Goal: Information Seeking & Learning: Learn about a topic

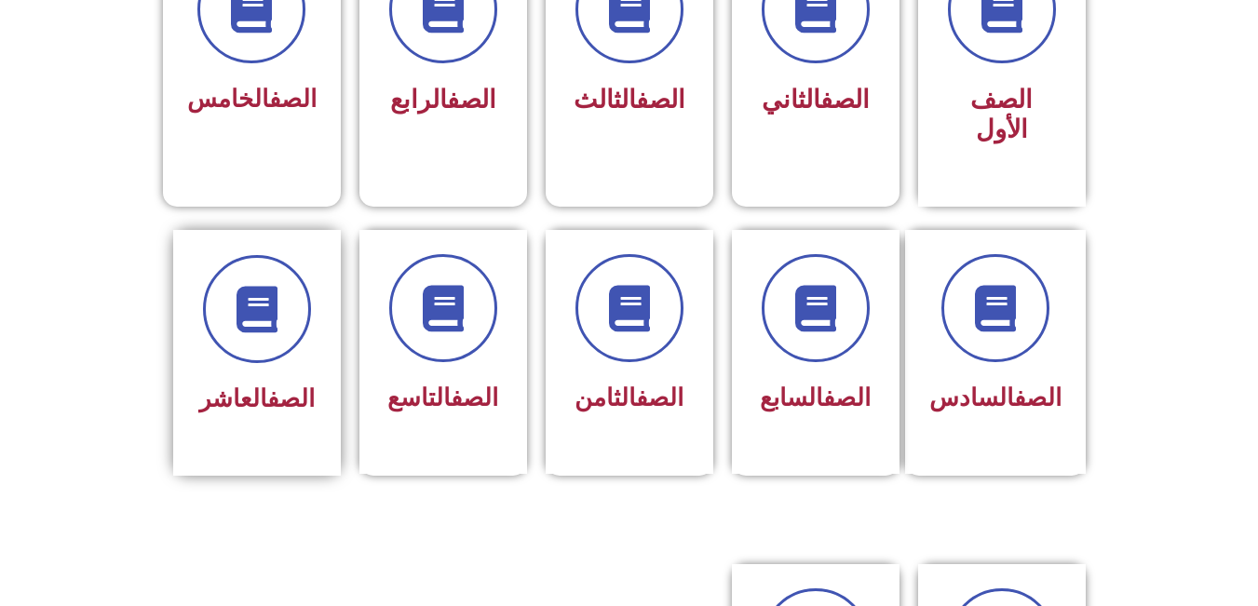
scroll to position [621, 0]
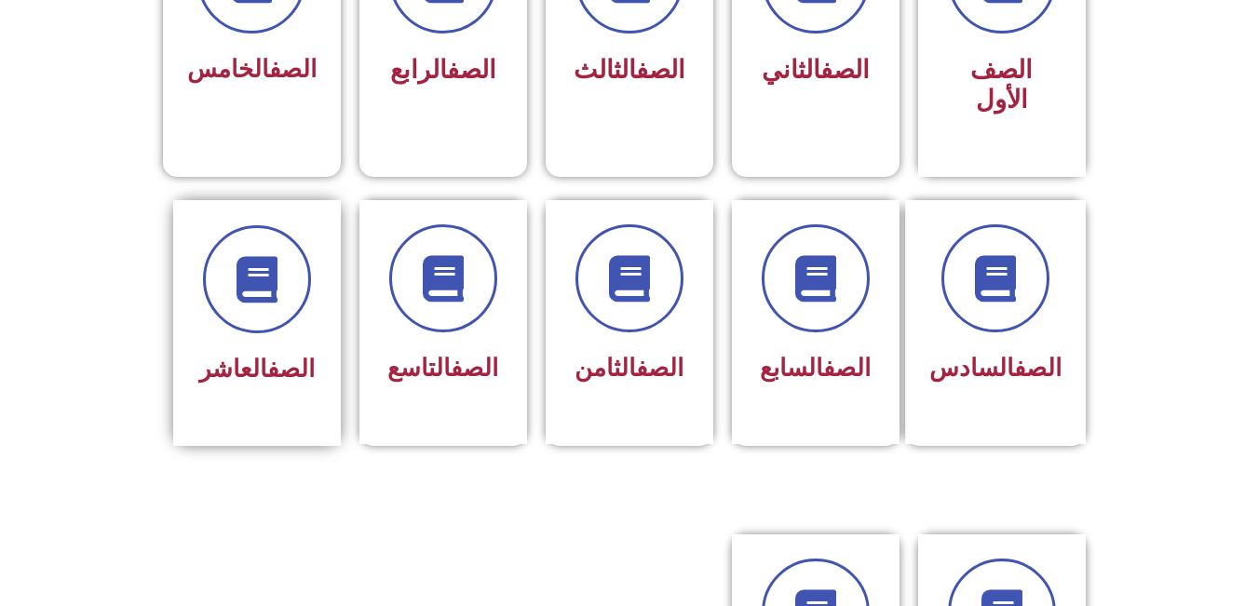
click at [277, 355] on link "الصف" at bounding box center [290, 369] width 47 height 28
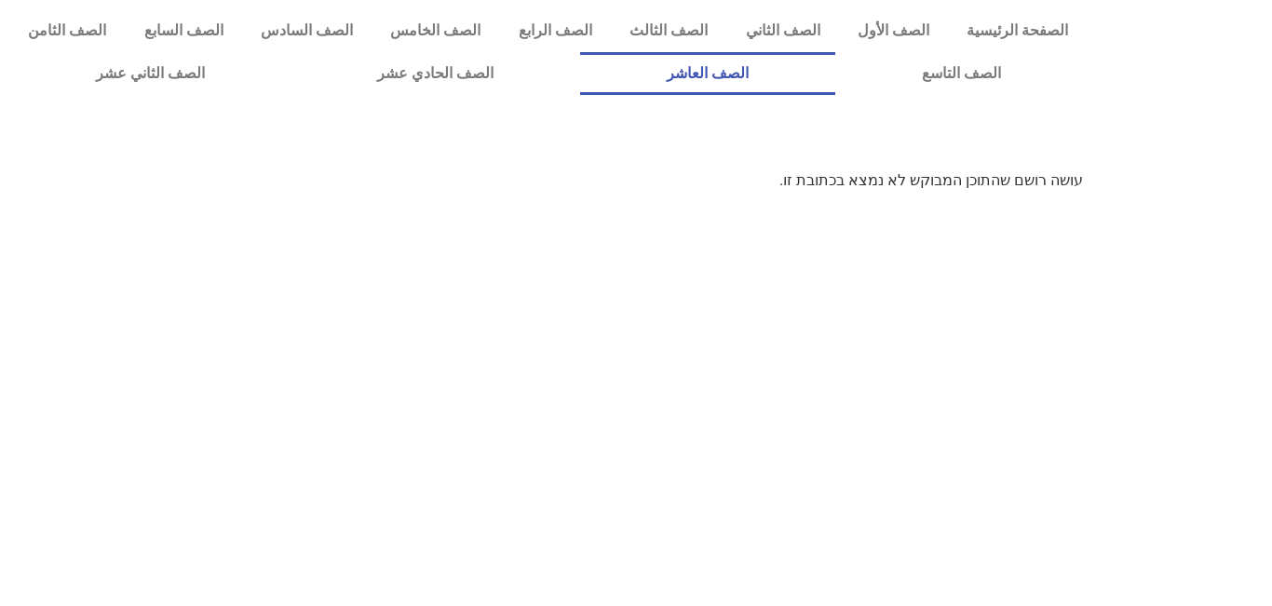
click at [835, 78] on link "الصف العاشر" at bounding box center [707, 73] width 255 height 43
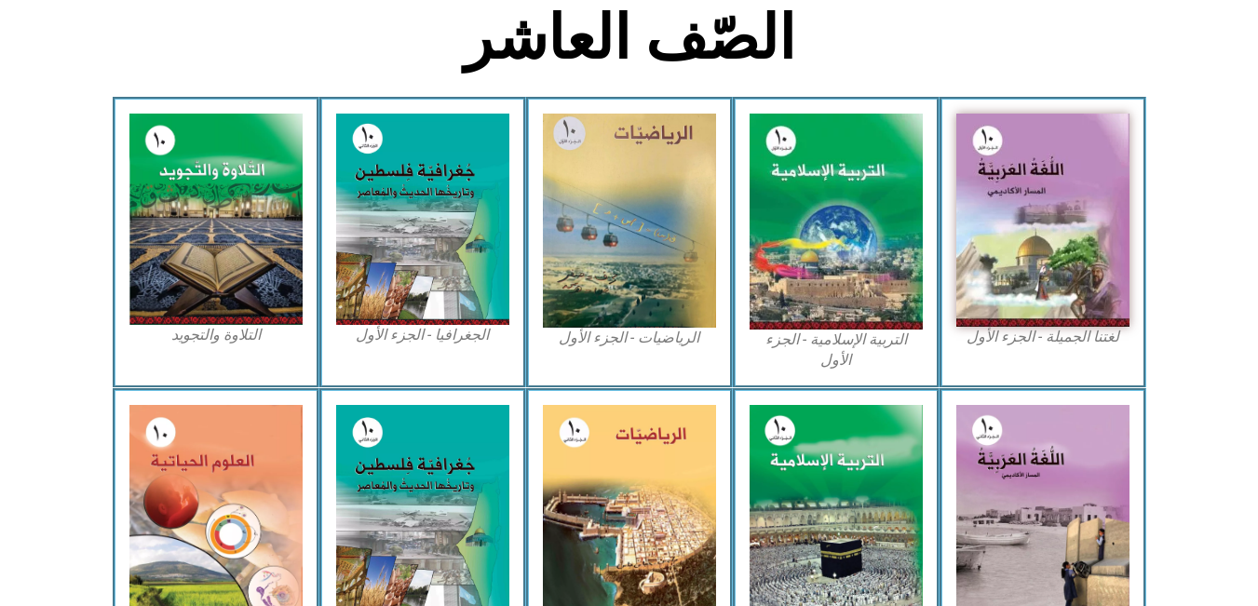
scroll to position [435, 0]
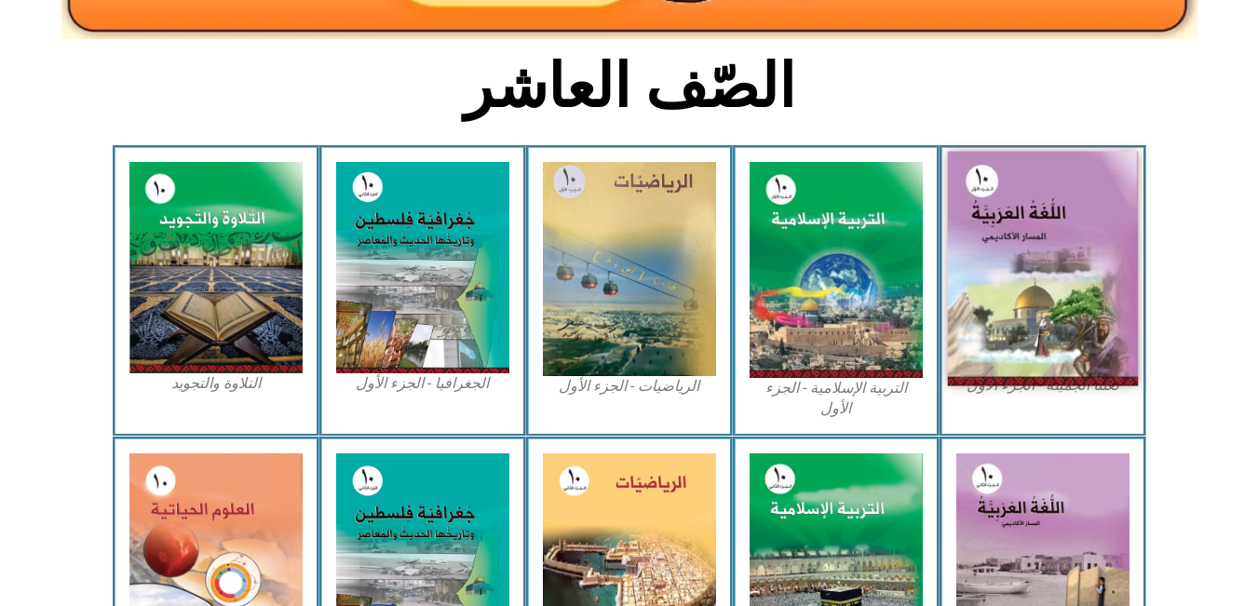
click at [1034, 257] on img at bounding box center [1042, 269] width 191 height 235
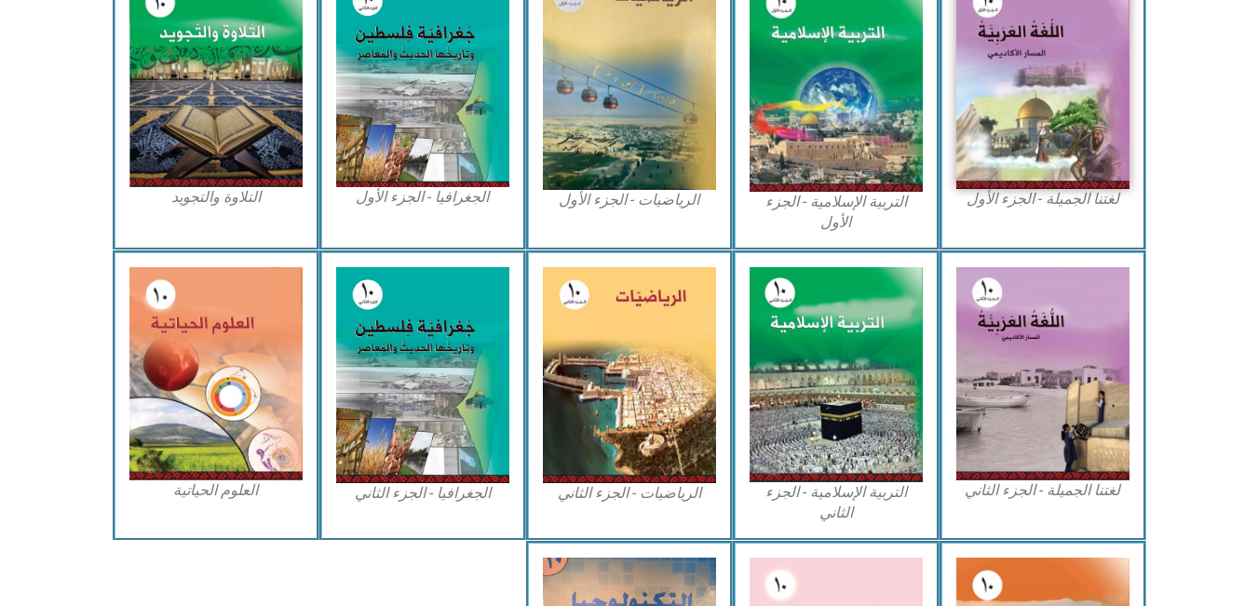
scroll to position [559, 0]
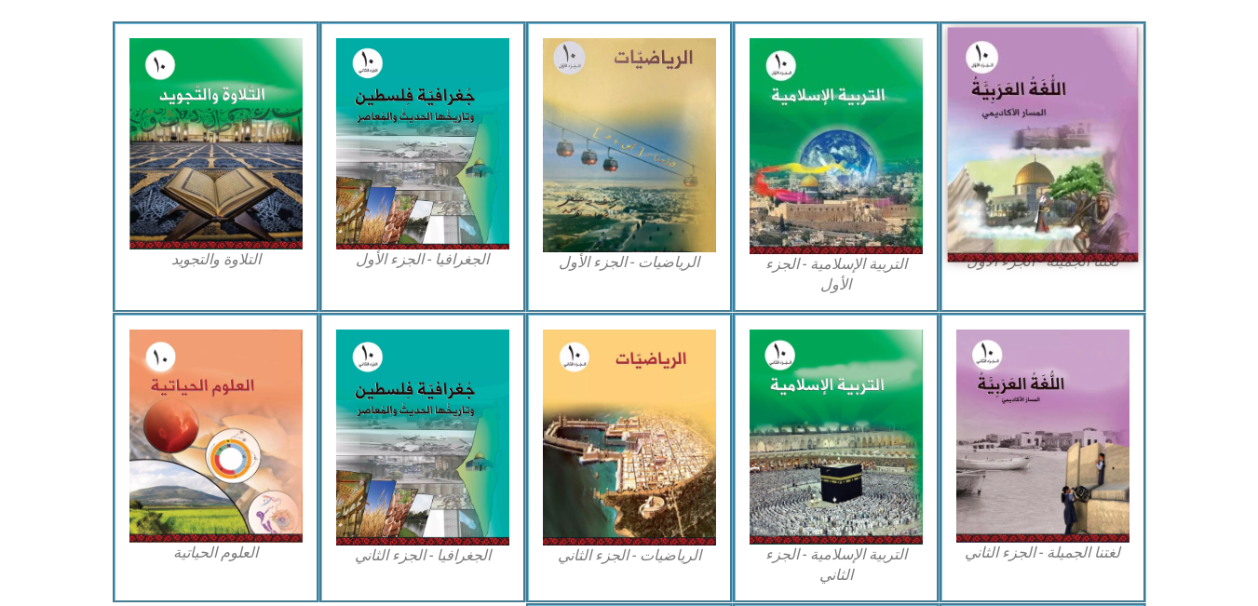
click at [1025, 190] on img at bounding box center [1042, 145] width 191 height 235
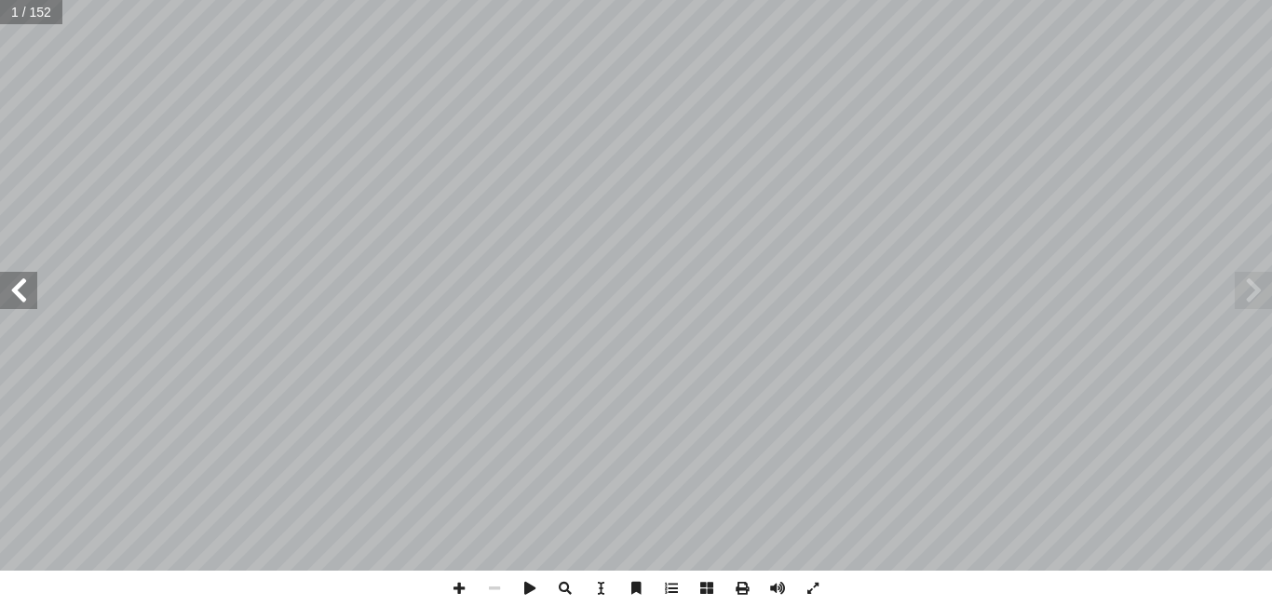
click at [34, 308] on div "ُ ة َّ ي ِ ب َ ر َ الع ُ ة َ غ ُّ الل ّ كاديمي أ ال� ُ المسار ليف: أ ا ّ فريق ا…" at bounding box center [636, 285] width 1272 height 571
click at [21, 289] on span at bounding box center [18, 290] width 37 height 37
click at [31, 304] on span at bounding box center [18, 290] width 37 height 37
click at [24, 291] on span at bounding box center [18, 290] width 37 height 37
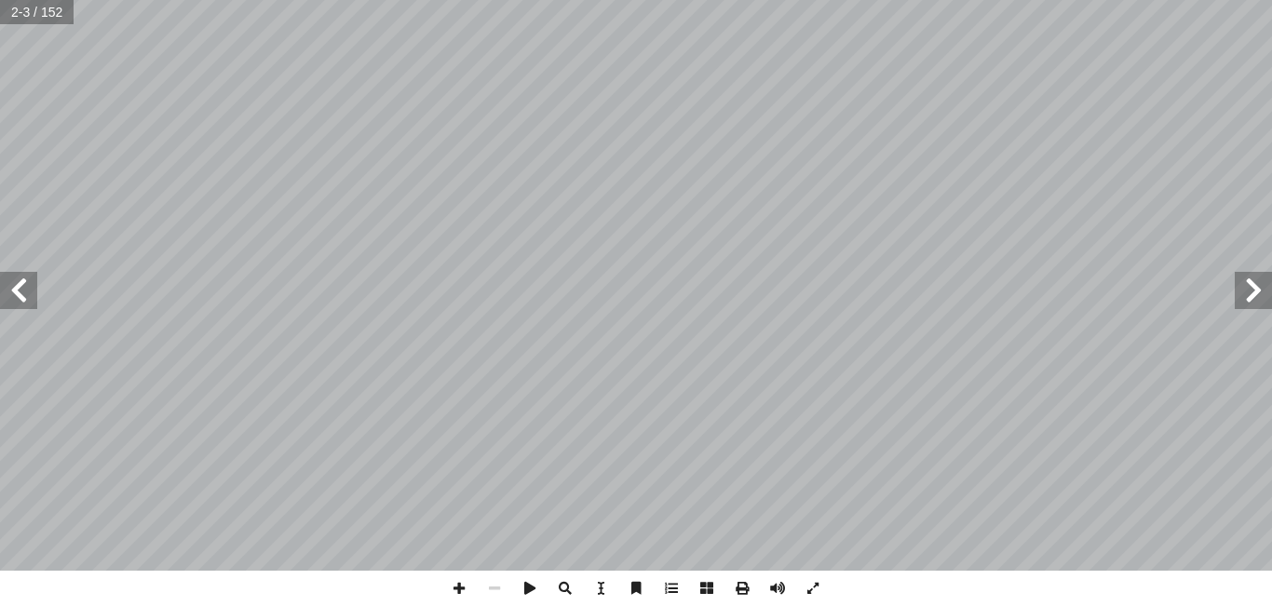
click at [24, 291] on span at bounding box center [18, 290] width 37 height 37
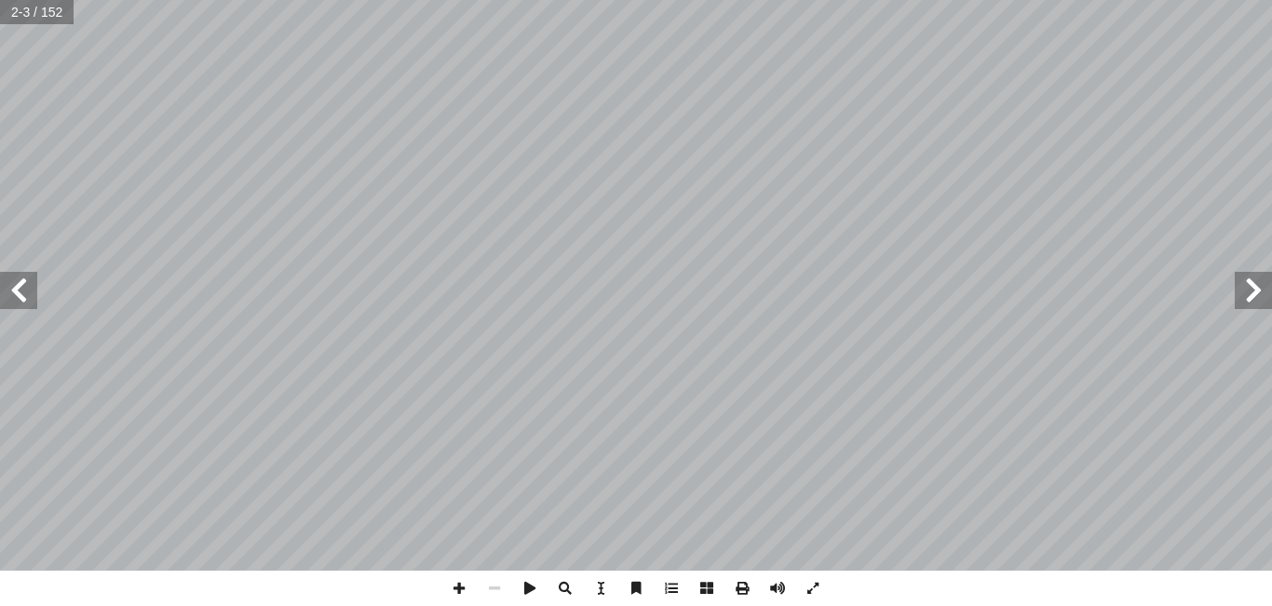
click at [24, 291] on span at bounding box center [18, 290] width 37 height 37
click at [22, 298] on span at bounding box center [18, 290] width 37 height 37
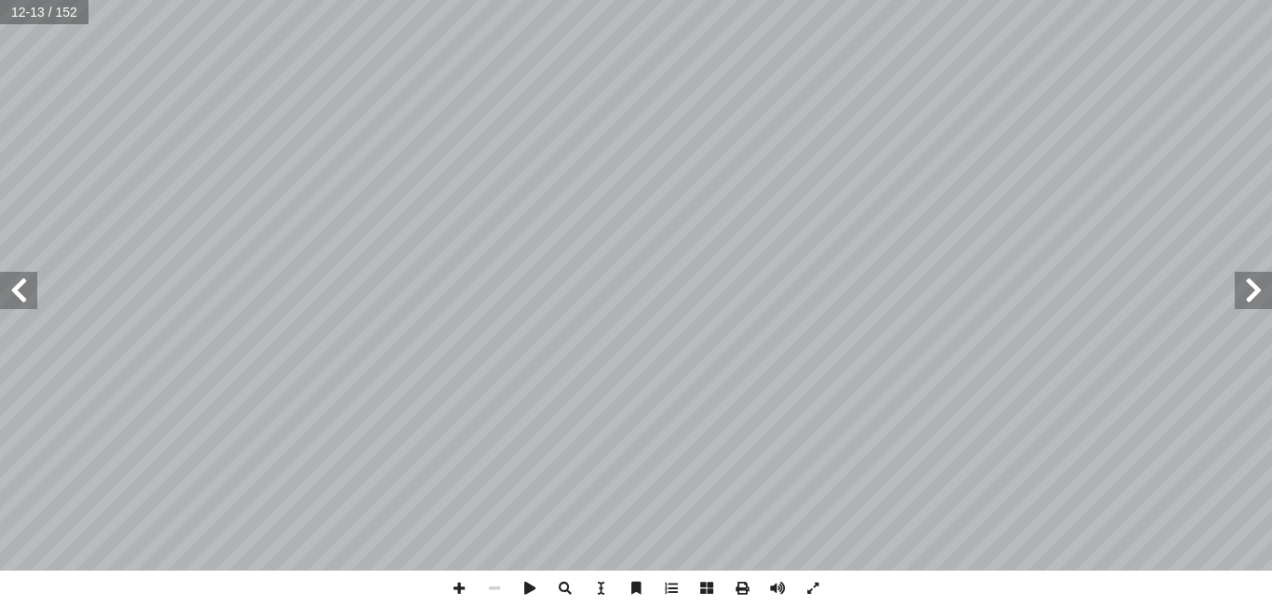
click at [22, 298] on span at bounding box center [18, 290] width 37 height 37
click at [22, 300] on span at bounding box center [18, 290] width 37 height 37
click at [27, 304] on span at bounding box center [18, 290] width 37 height 37
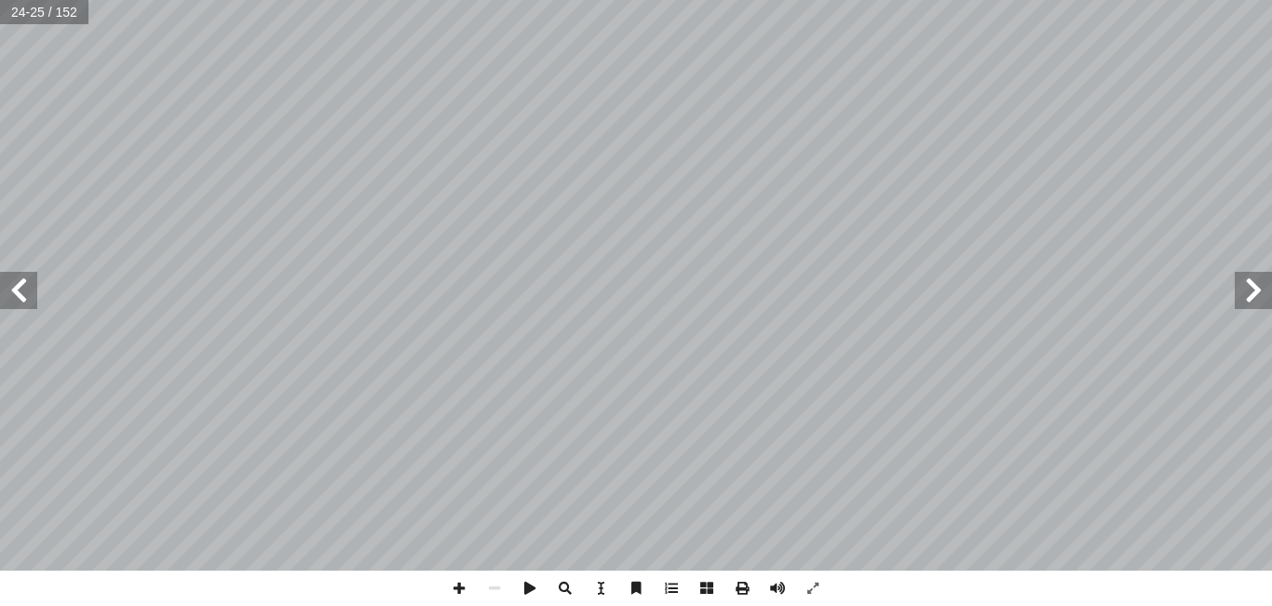
click at [20, 293] on span at bounding box center [18, 290] width 37 height 37
click at [1258, 294] on span at bounding box center [1252, 290] width 37 height 37
click at [656, 169] on html "الصفحة الرئيسية الصف الأول الصف الثاني الصف الثالث الصف الرابع الصف الخامس الصف…" at bounding box center [636, 84] width 1272 height 169
click at [21, 303] on span at bounding box center [18, 290] width 37 height 37
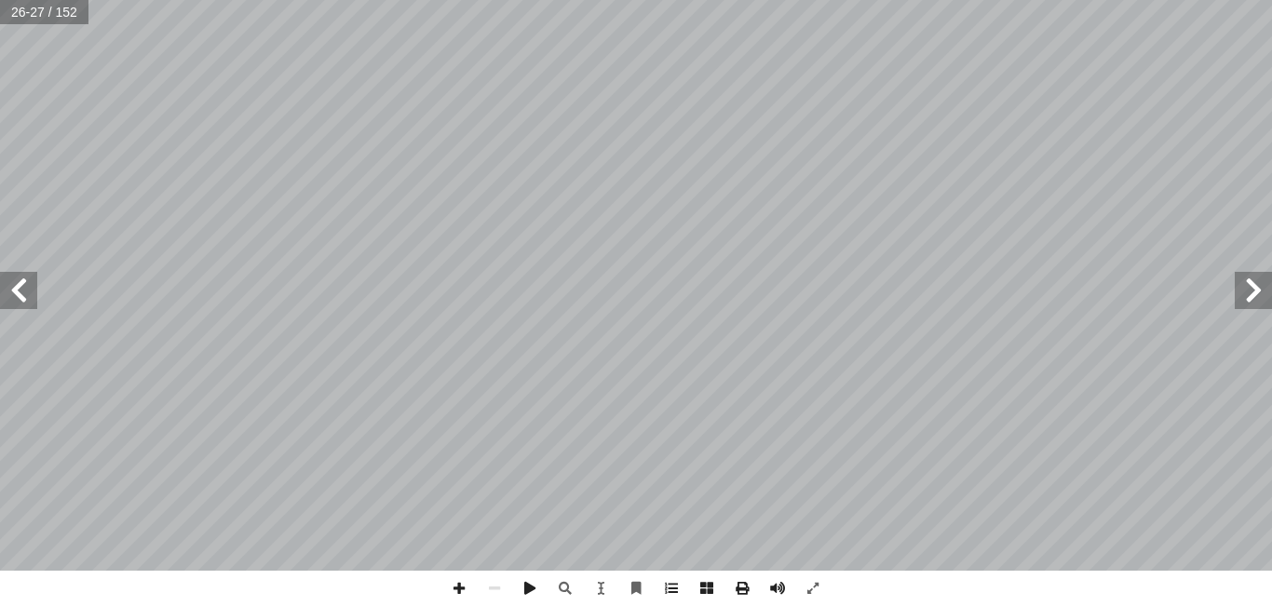
click at [21, 303] on span at bounding box center [18, 290] width 37 height 37
click at [22, 279] on span at bounding box center [18, 290] width 37 height 37
click at [21, 279] on span at bounding box center [18, 290] width 37 height 37
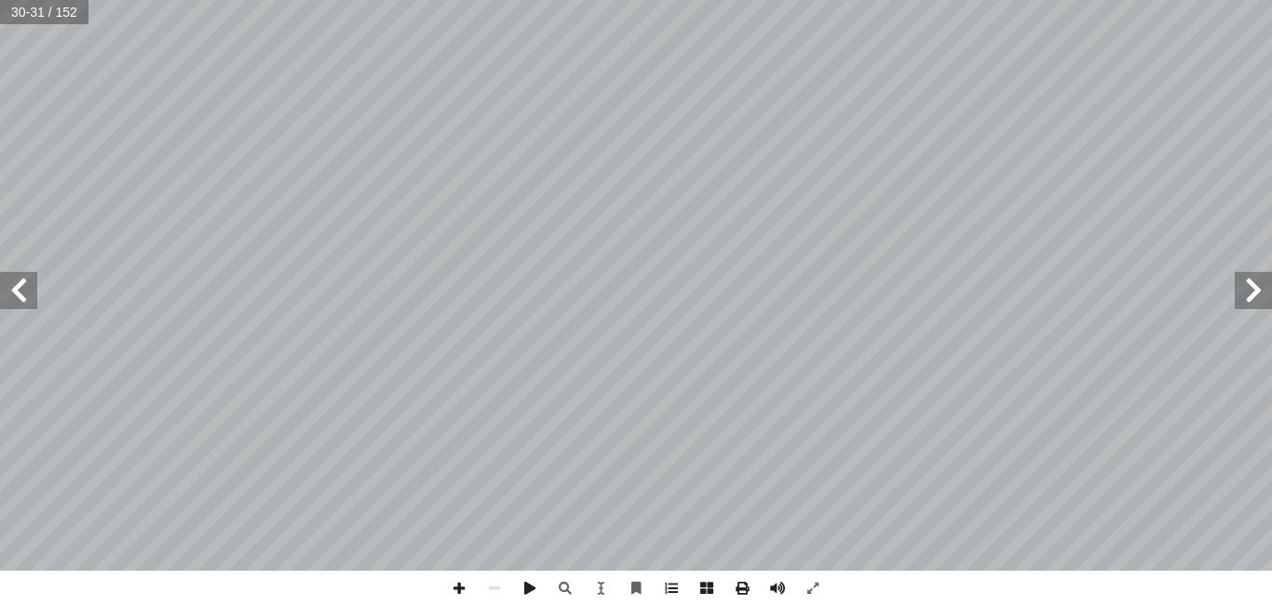
click at [0, 302] on div "٢ 6 صين: � بين وظائف الن َ ع َ م َ ص قد ج ّ هذا الن ّ ن ٕ القول ا ُ مكن ُ ي . ّ…" at bounding box center [636, 285] width 1272 height 571
click at [24, 293] on span at bounding box center [18, 290] width 37 height 37
click at [1264, 301] on span at bounding box center [1252, 290] width 37 height 37
click at [1259, 301] on span at bounding box center [1252, 290] width 37 height 37
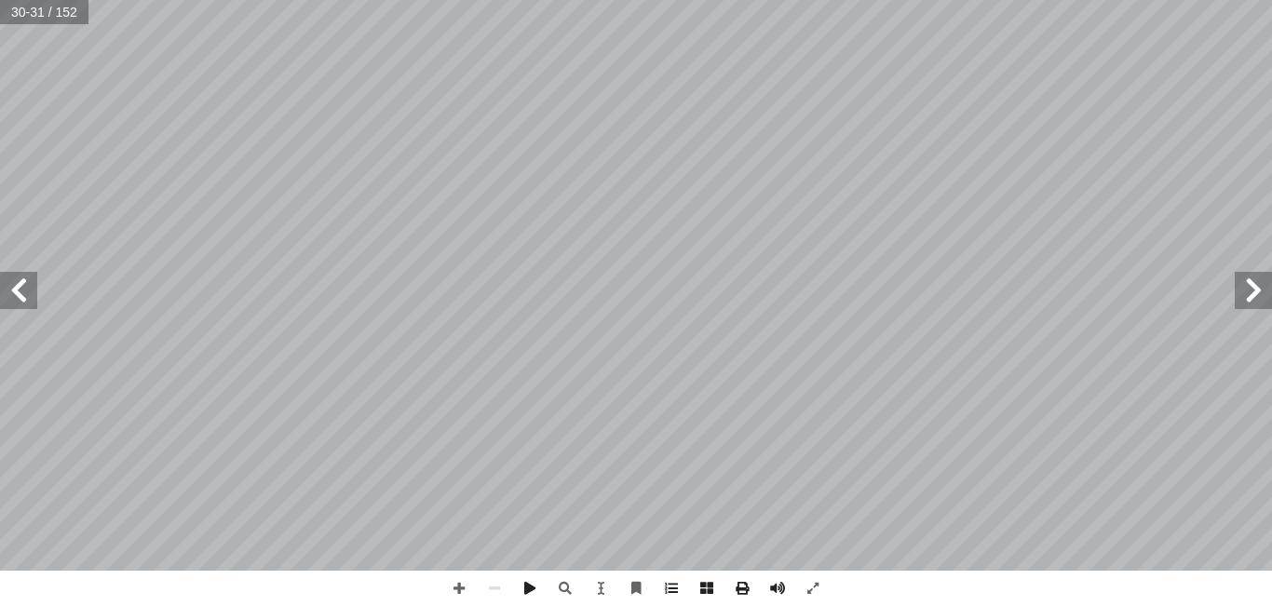
click at [1257, 300] on span at bounding box center [1252, 290] width 37 height 37
click at [1265, 296] on span at bounding box center [1252, 290] width 37 height 37
click at [6, 304] on span at bounding box center [18, 290] width 37 height 37
click at [1271, 289] on span at bounding box center [1252, 290] width 37 height 37
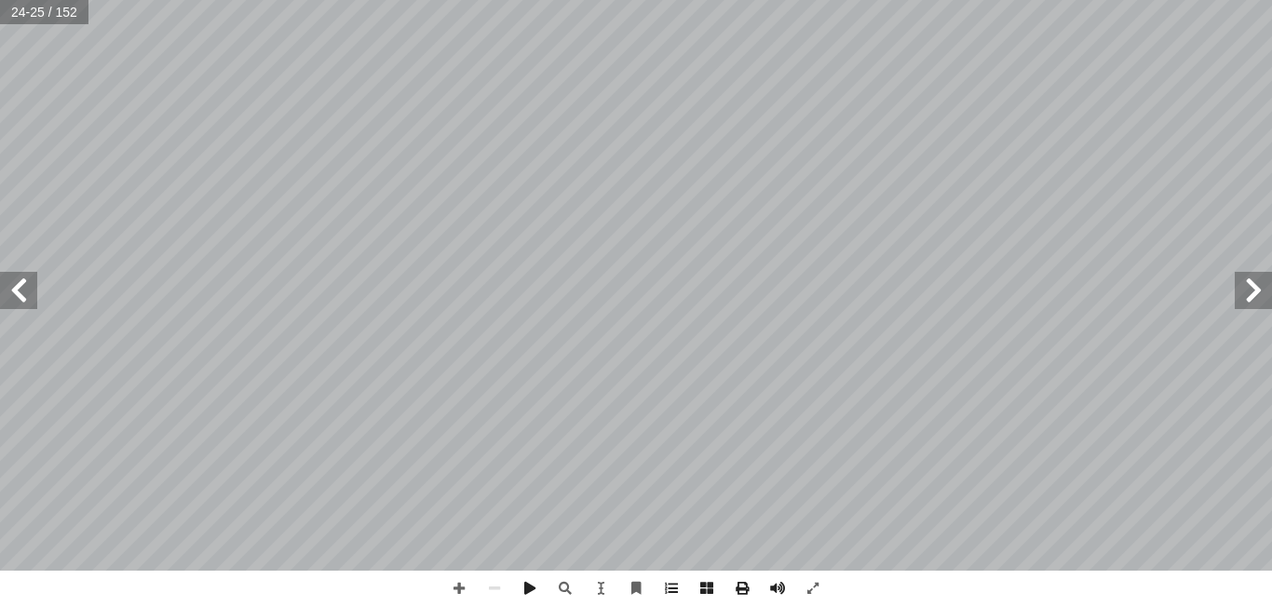
click at [18, 283] on span at bounding box center [18, 290] width 37 height 37
click at [494, 602] on span at bounding box center [494, 588] width 35 height 35
click at [452, 595] on span at bounding box center [458, 588] width 35 height 35
click at [34, 313] on div "٢ 0 منين � ا ِ س ُ ل َ د ْ ن � � ْ ا� ِ ام � ك ُ ح ِ ف َ ن َ ي ك ِ اشُ وا ف َ ع…" at bounding box center [636, 285] width 1272 height 571
click at [680, 590] on span at bounding box center [670, 588] width 35 height 35
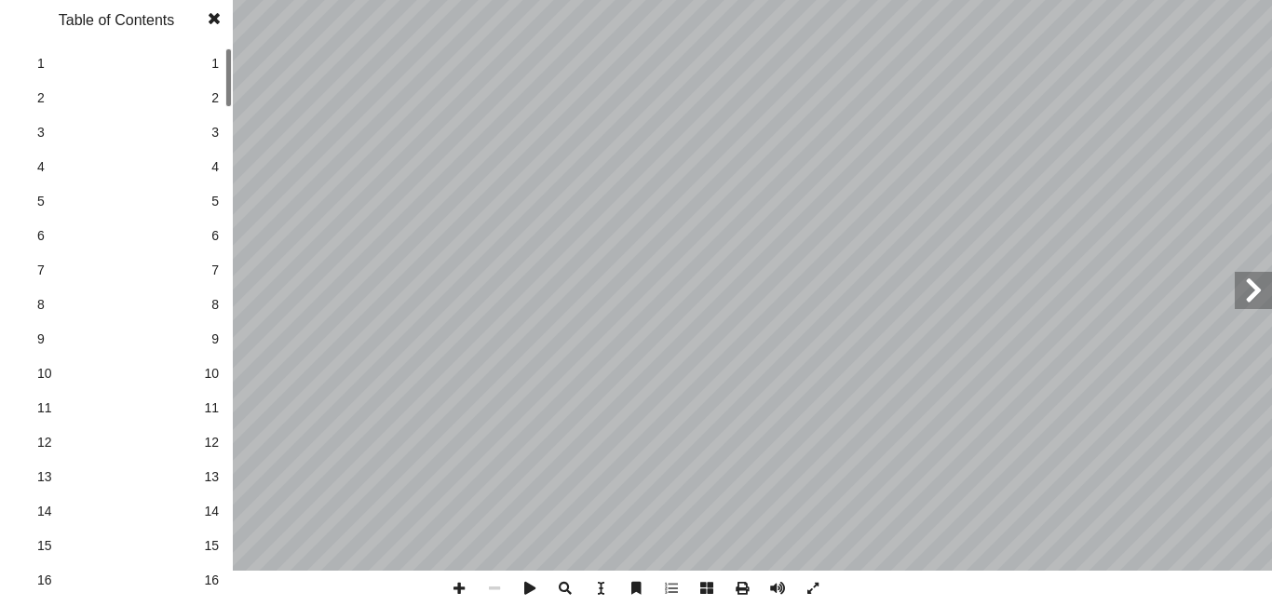
click at [208, 19] on span at bounding box center [214, 18] width 34 height 37
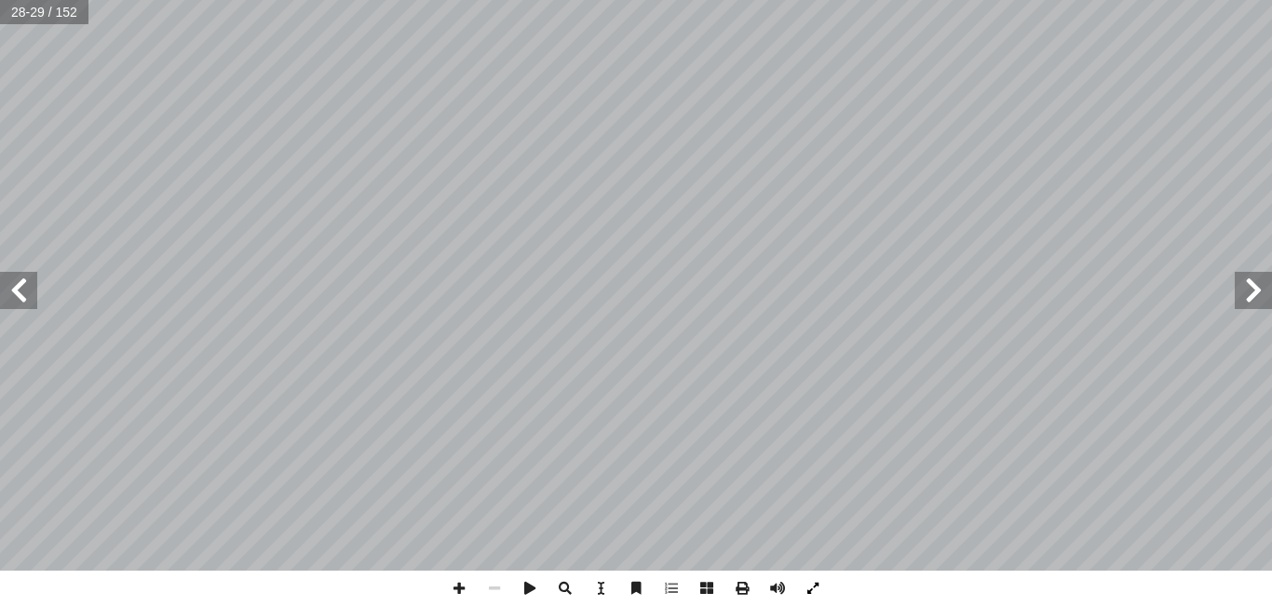
click at [813, 598] on span at bounding box center [812, 588] width 35 height 35
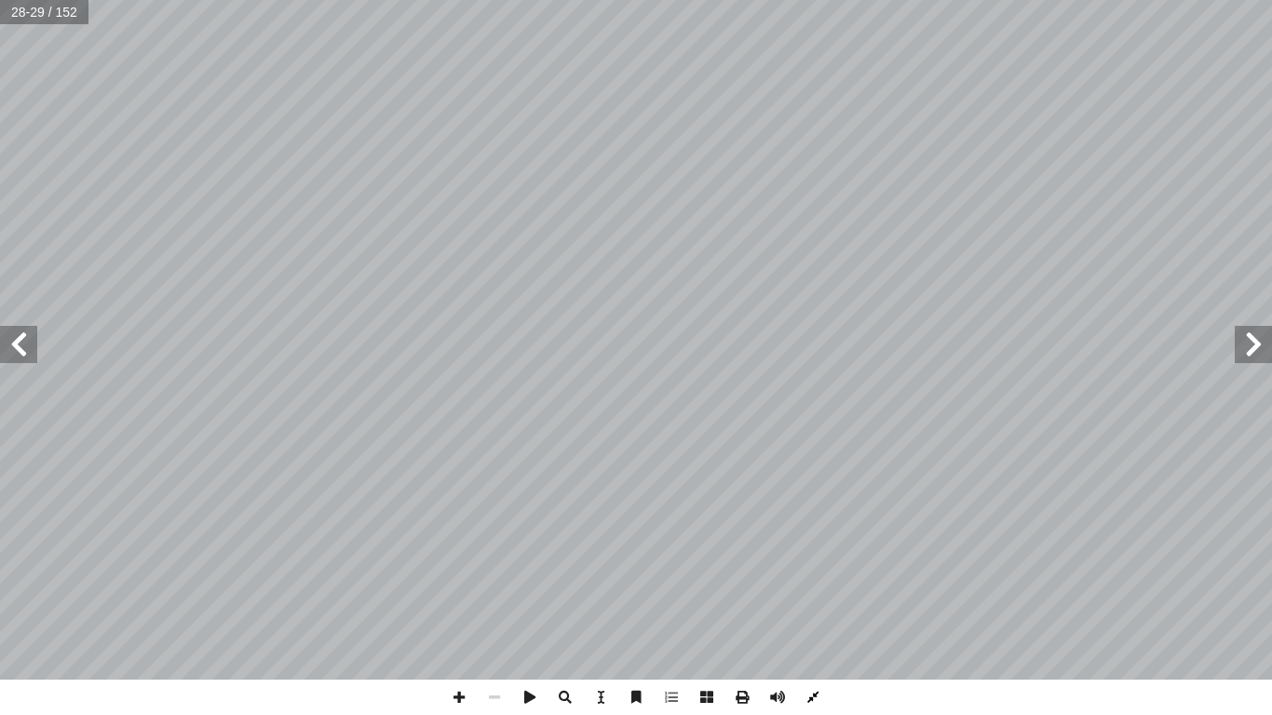
drag, startPoint x: 809, startPoint y: 685, endPoint x: 809, endPoint y: 601, distance: 83.8
click at [809, 605] on span at bounding box center [812, 697] width 35 height 35
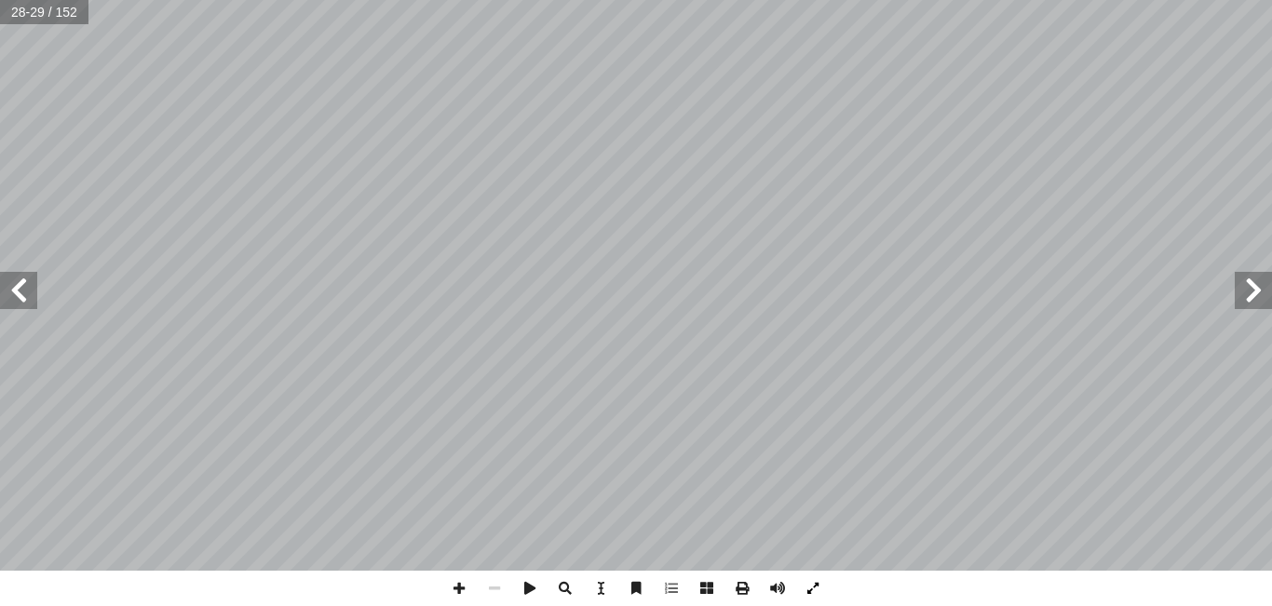
click at [814, 604] on span at bounding box center [812, 588] width 35 height 35
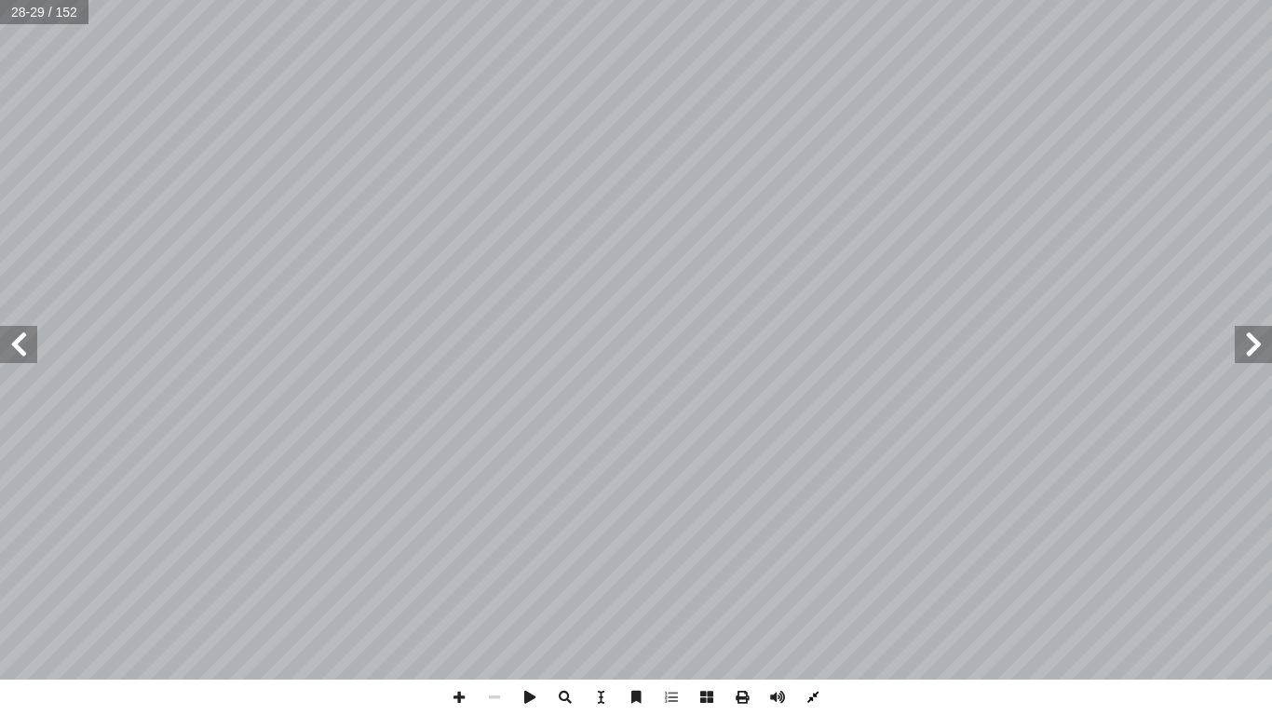
drag, startPoint x: 814, startPoint y: 685, endPoint x: 814, endPoint y: 604, distance: 81.0
click at [814, 605] on span at bounding box center [812, 697] width 35 height 35
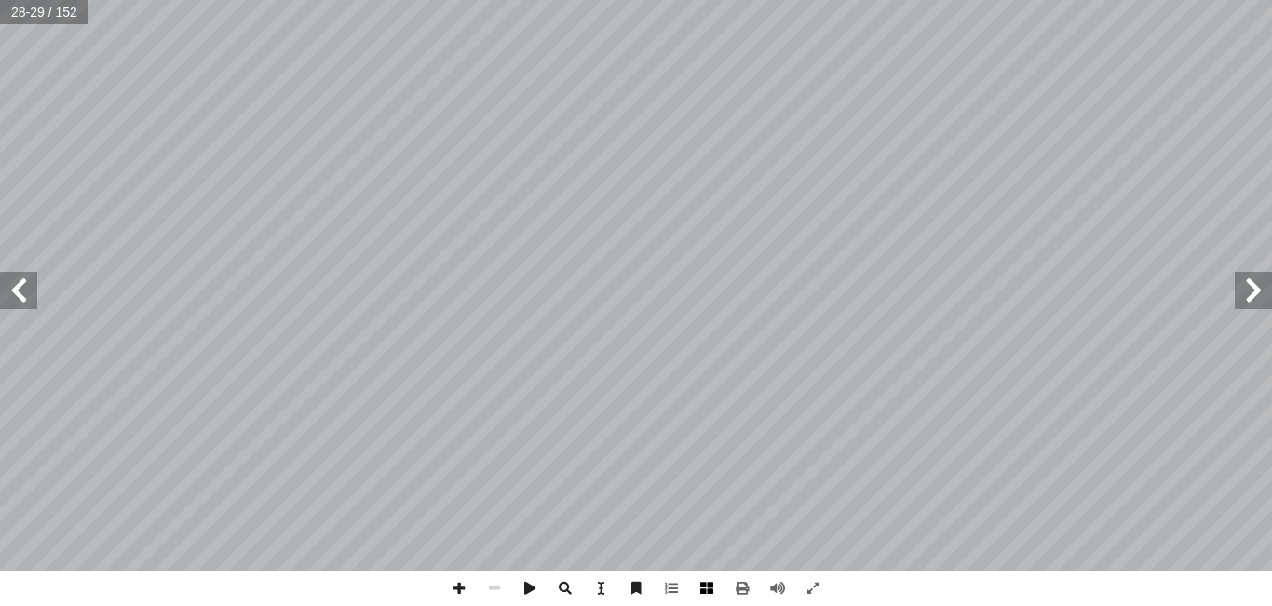
click at [709, 586] on span at bounding box center [706, 588] width 35 height 35
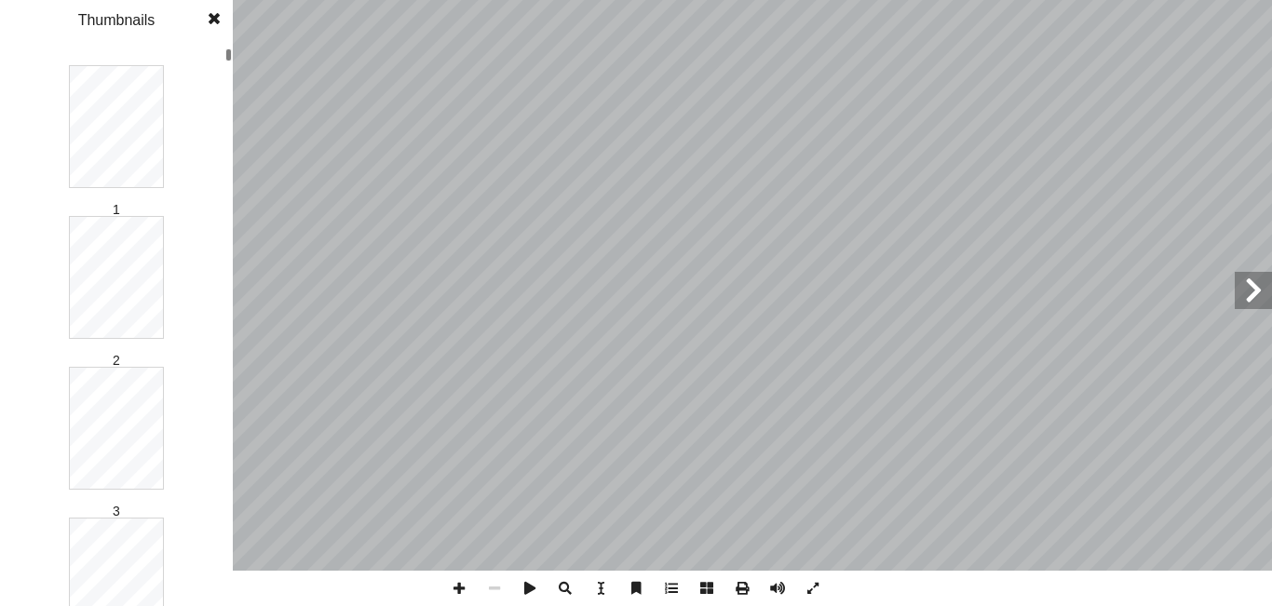
click at [709, 586] on span at bounding box center [706, 588] width 35 height 35
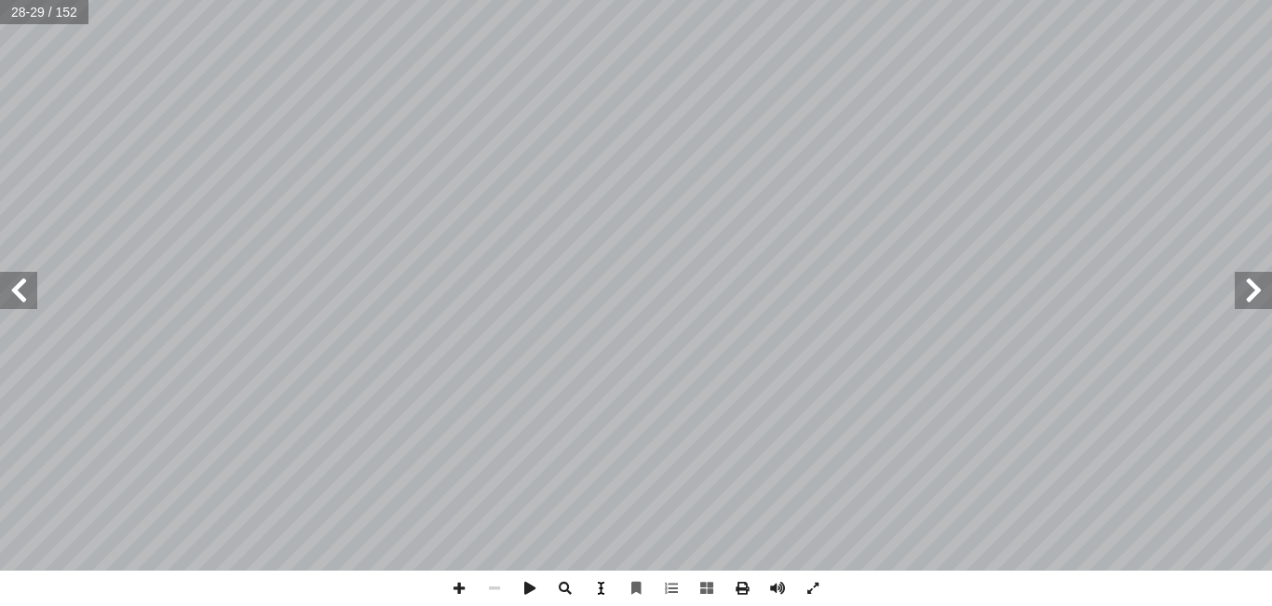
click at [597, 584] on span at bounding box center [600, 588] width 35 height 35
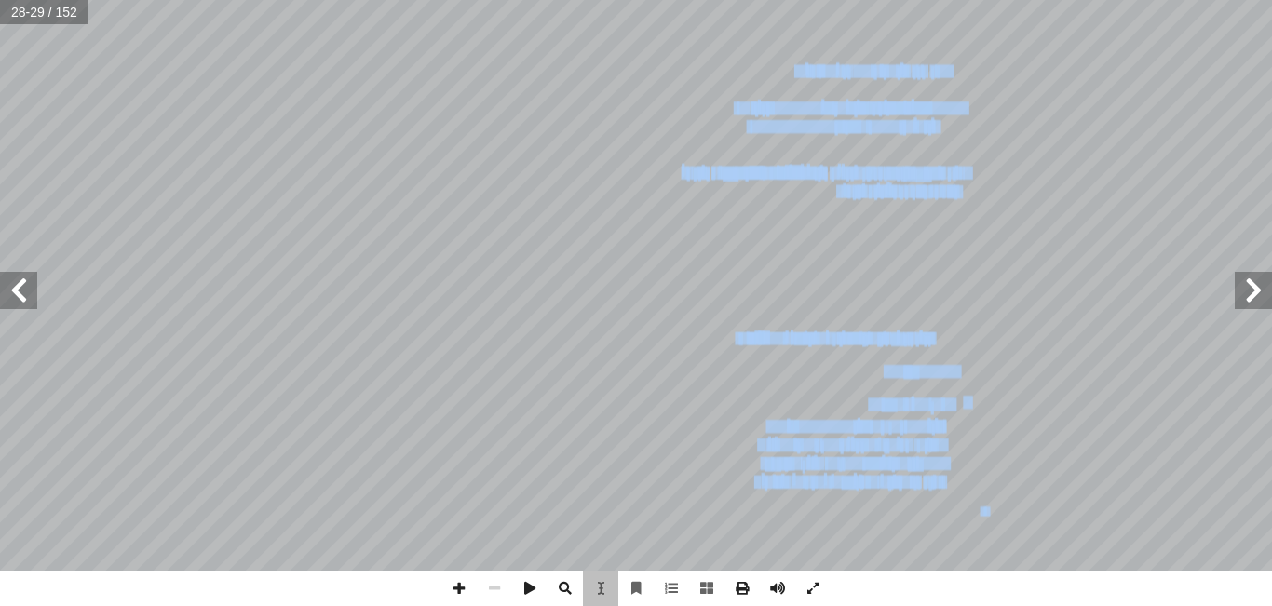
drag, startPoint x: 602, startPoint y: 480, endPoint x: 668, endPoint y: 494, distance: 67.5
click at [636, 286] on div "٢ 4 ك. ِ ائ َ ش ْ ن ٕ من ا ٍ لة ْ م ُ " في ج َ ف ْ ق َ ة "و َ م ِ ل َ ك َ ع َ م…" at bounding box center [636, 286] width 0 height 0
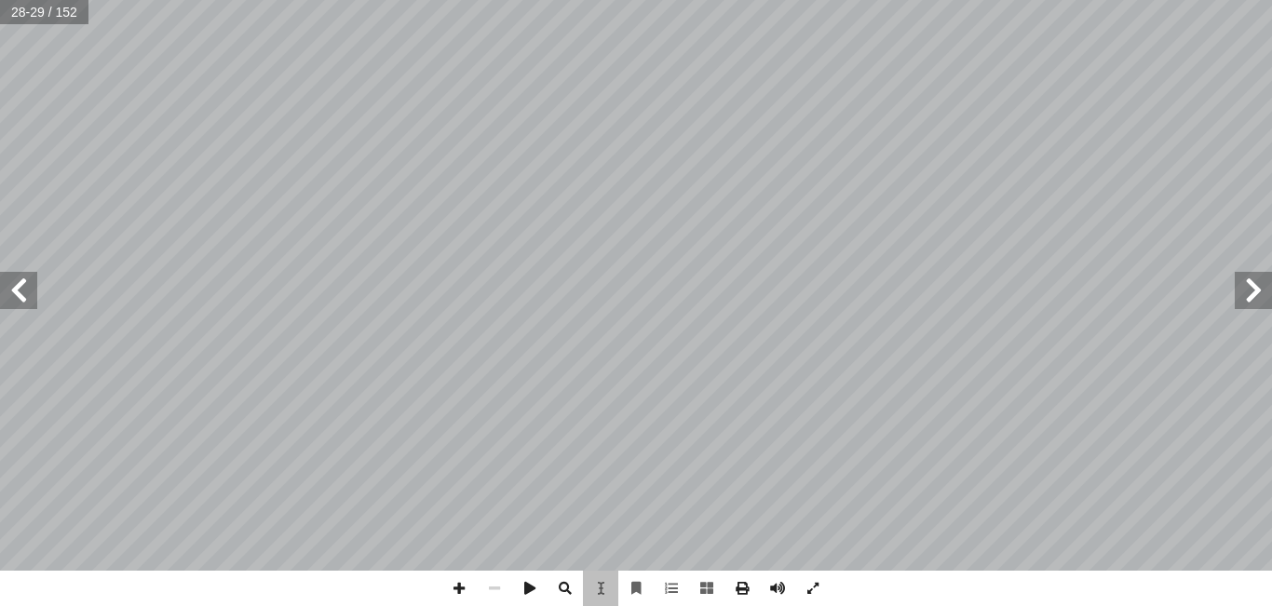
click at [739, 485] on div "٢ 4 ك. ِ ائ َ ش ْ ن ٕ من ا ٍ لة ْ م ُ " في ج َ ف ْ ق َ ة "و َ م ِ ل َ ك َ ع َ م…" at bounding box center [834, 286] width 397 height 514
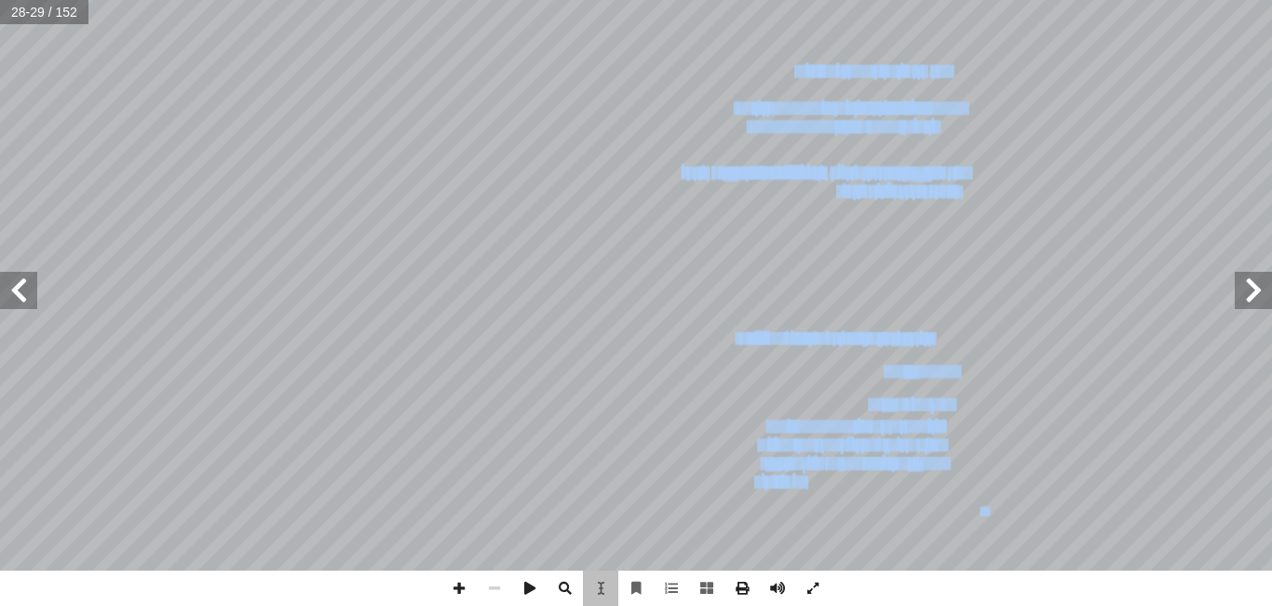
drag, startPoint x: 738, startPoint y: 485, endPoint x: 807, endPoint y: 484, distance: 68.9
click at [807, 484] on div "٢ 4 ك. ِ ائ َ ش ْ ن ٕ من ا ٍ لة ْ م ُ " في ج َ ف ْ ق َ ة "و َ م ِ ل َ ك َ ع َ م…" at bounding box center [834, 286] width 397 height 514
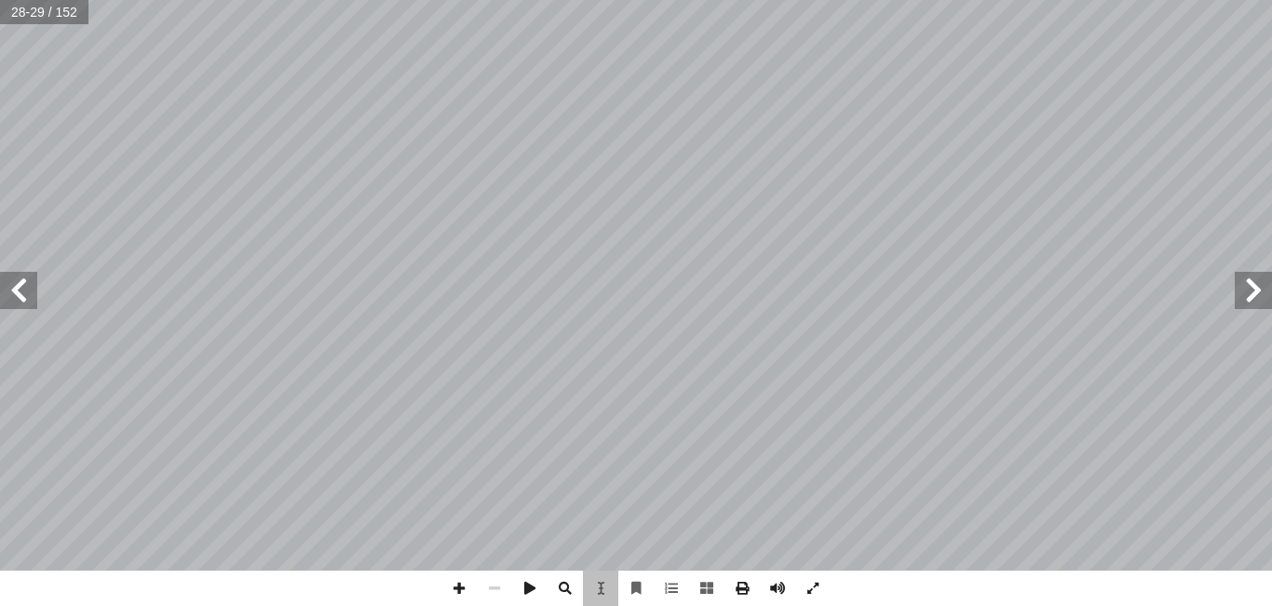
click at [733, 475] on div "٢ 4 ك. ِ ائ َ ش ْ ن ٕ من ا ٍ لة ْ م ُ " في ج َ ف ْ ق َ ة "و َ م ِ ل َ ك َ ع َ م…" at bounding box center [834, 286] width 397 height 514
click at [611, 589] on span at bounding box center [600, 588] width 35 height 35
click at [529, 586] on span at bounding box center [529, 588] width 35 height 35
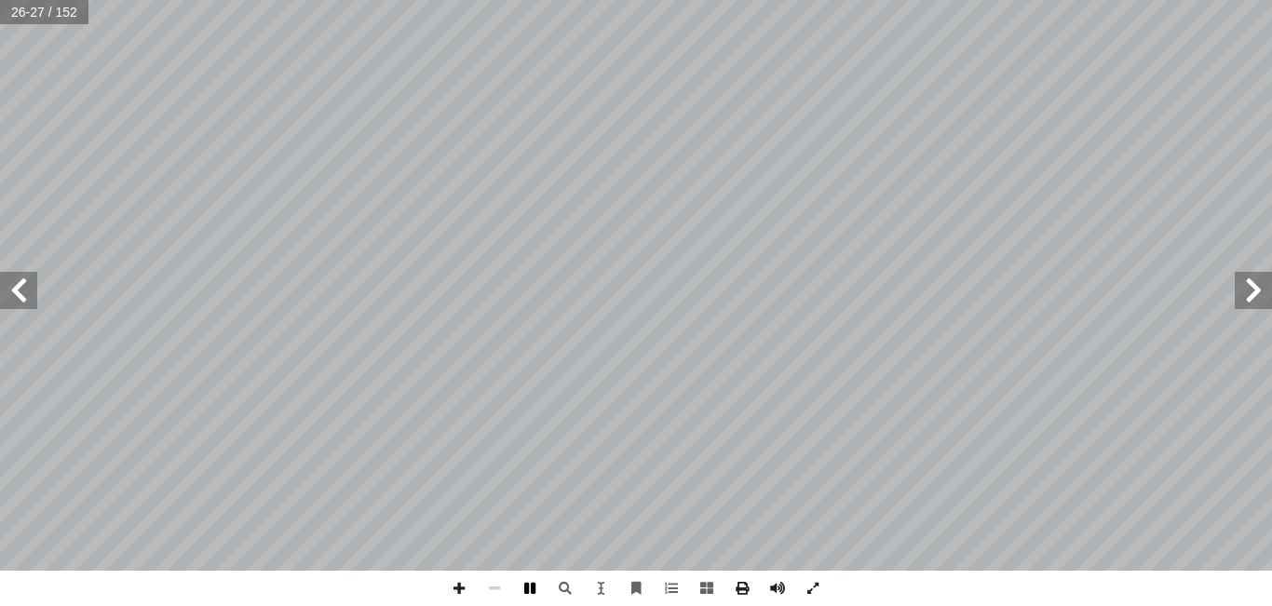
click at [530, 586] on span at bounding box center [529, 588] width 35 height 35
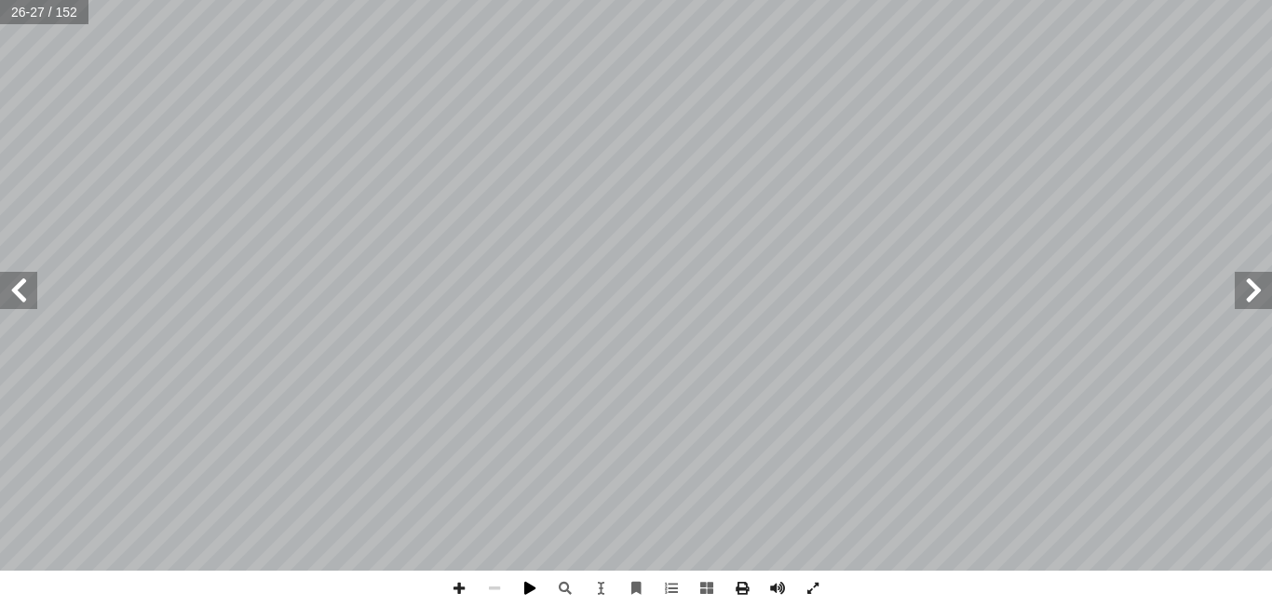
click at [530, 586] on span at bounding box center [529, 588] width 35 height 35
click at [15, 291] on span at bounding box center [18, 290] width 37 height 37
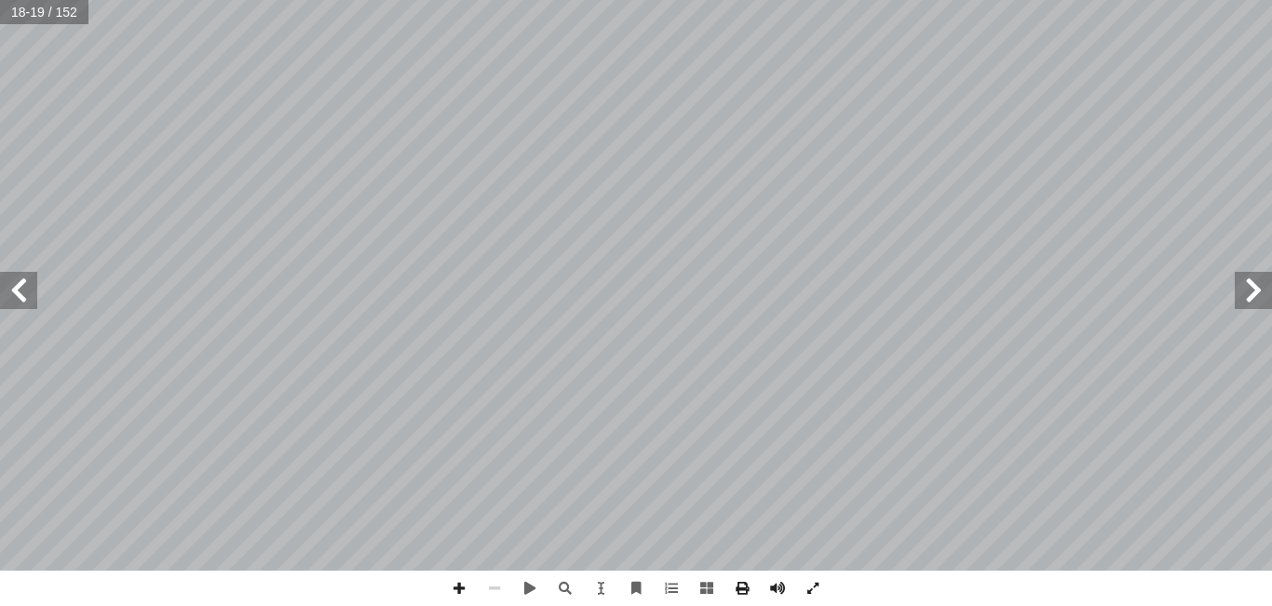
click at [16, 291] on span at bounding box center [18, 290] width 37 height 37
click at [24, 289] on span at bounding box center [18, 290] width 37 height 37
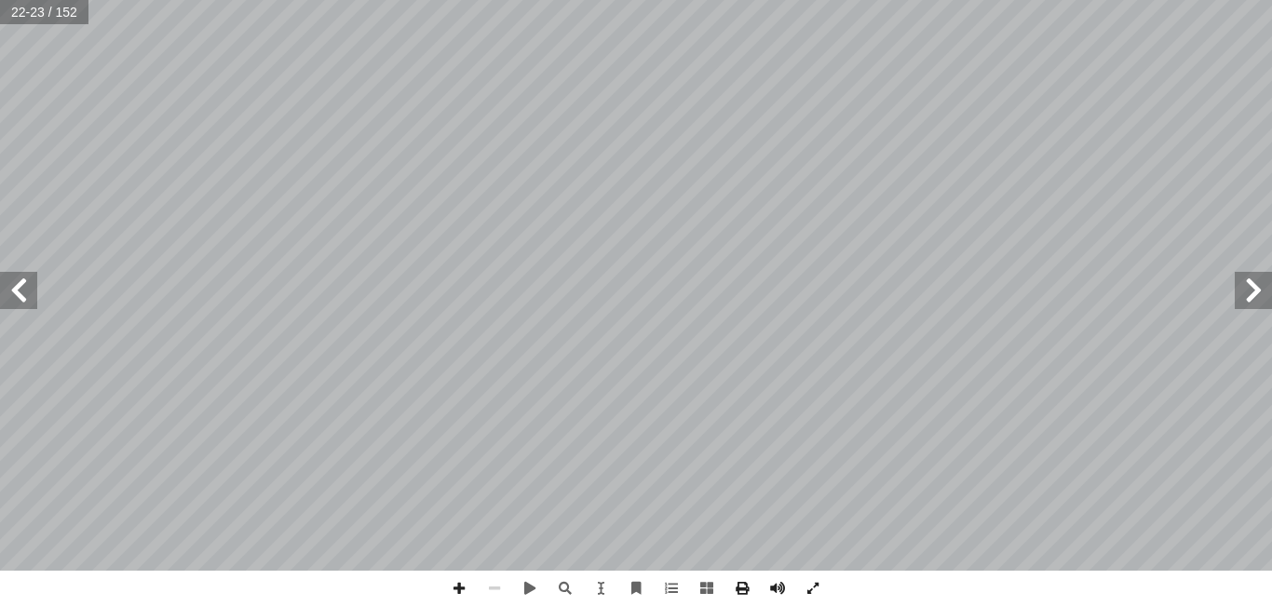
click at [24, 289] on span at bounding box center [18, 290] width 37 height 37
click at [1257, 276] on span at bounding box center [1252, 290] width 37 height 37
click at [4, 301] on span at bounding box center [18, 290] width 37 height 37
click at [18, 306] on span at bounding box center [18, 290] width 37 height 37
click at [1271, 0] on html "الصفحة الرئيسية الصف الأول الصف الثاني الصف الثالث الصف الرابع الصف الخامس الصف…" at bounding box center [636, 84] width 1272 height 169
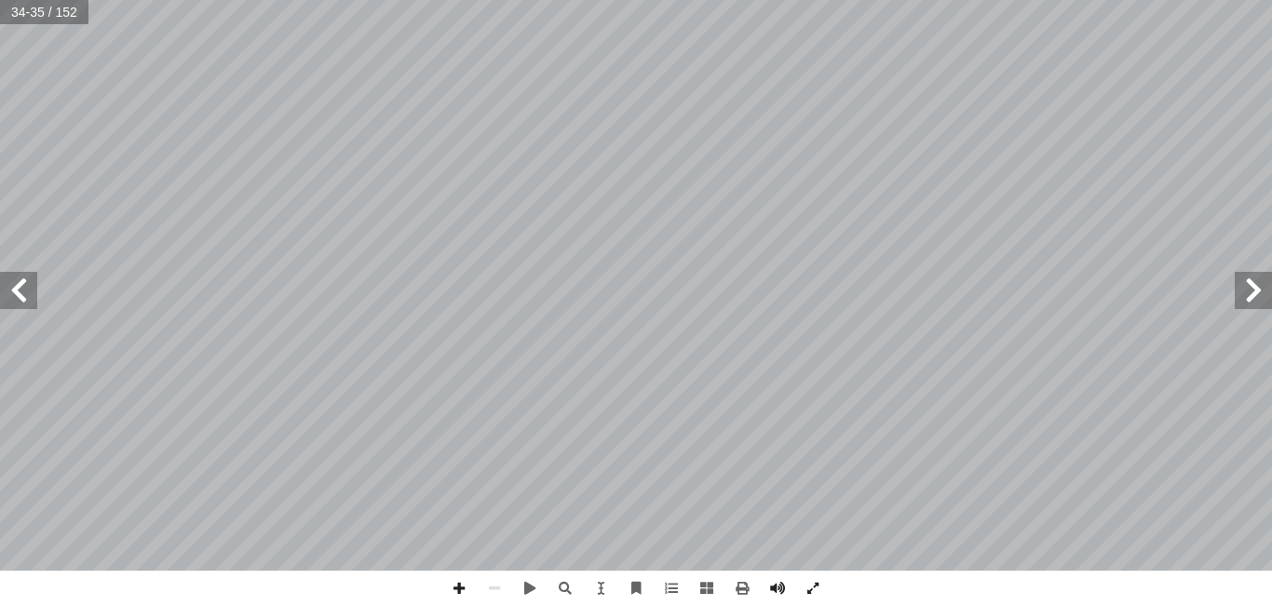
drag, startPoint x: 9, startPoint y: 301, endPoint x: 27, endPoint y: 301, distance: 17.7
click at [27, 301] on span at bounding box center [18, 290] width 37 height 37
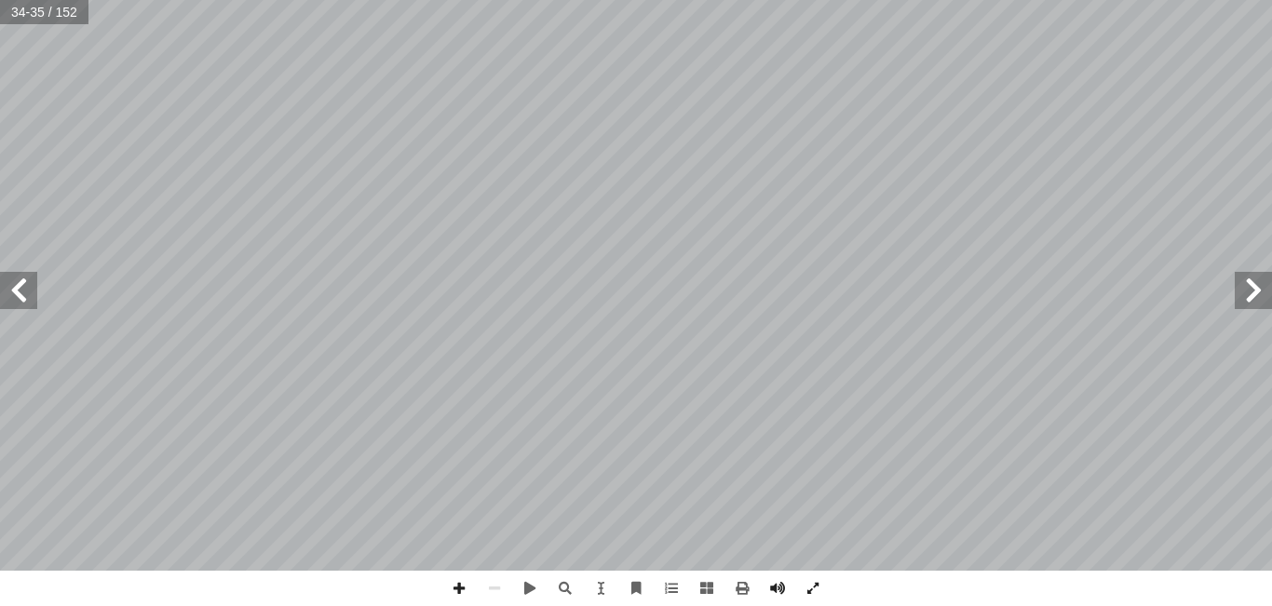
click at [27, 301] on span at bounding box center [18, 290] width 37 height 37
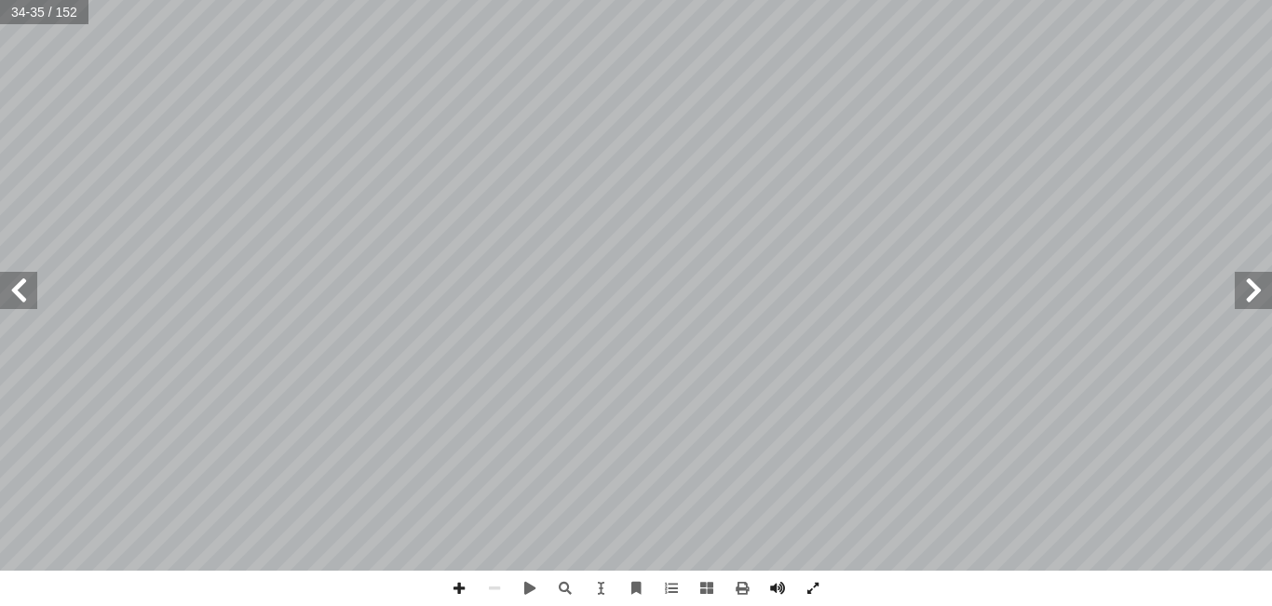
click at [27, 301] on span at bounding box center [18, 290] width 37 height 37
click at [25, 296] on span at bounding box center [18, 290] width 37 height 37
click at [23, 296] on span at bounding box center [18, 290] width 37 height 37
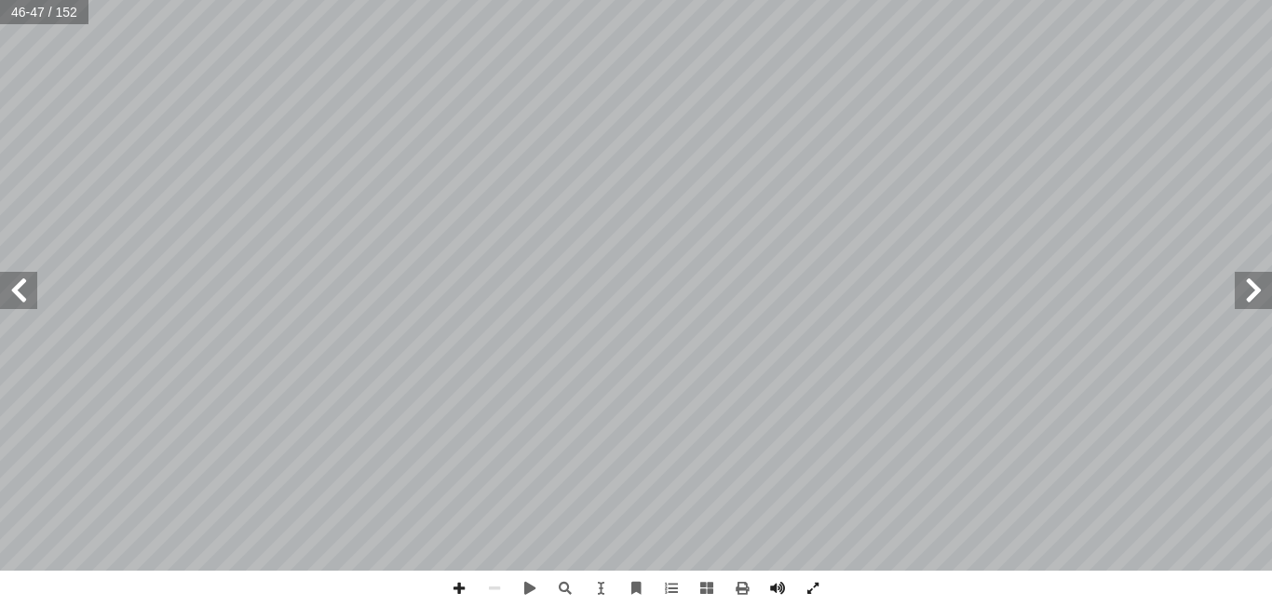
click at [23, 296] on span at bounding box center [18, 290] width 37 height 37
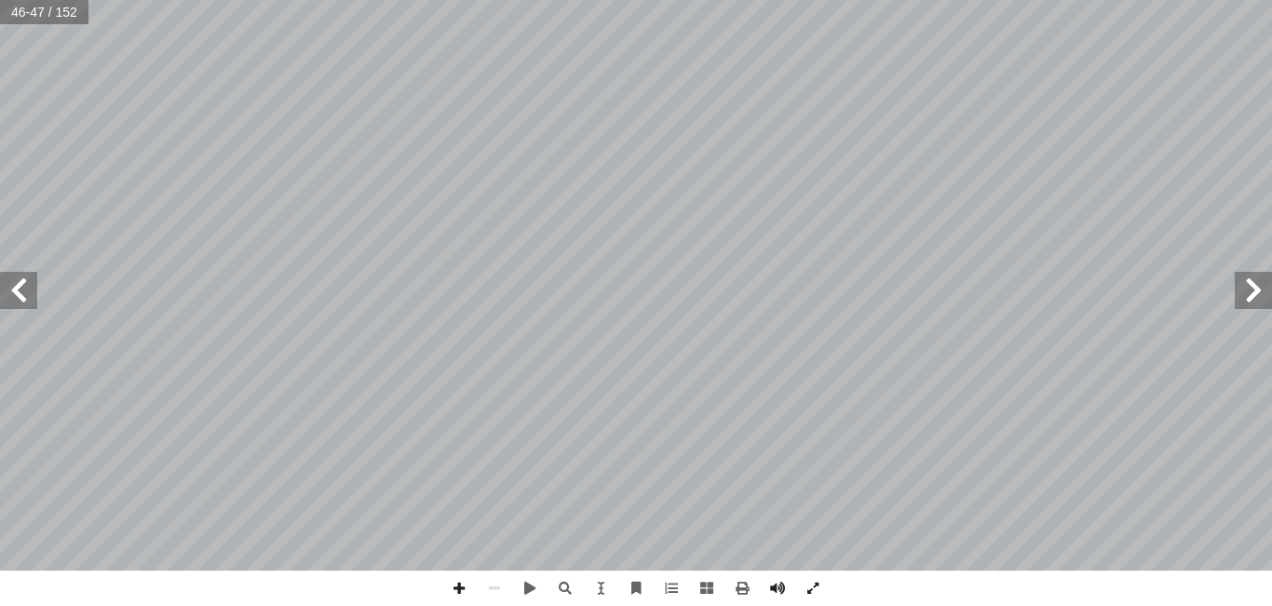
click at [23, 296] on span at bounding box center [18, 290] width 37 height 37
click at [23, 295] on span at bounding box center [18, 290] width 37 height 37
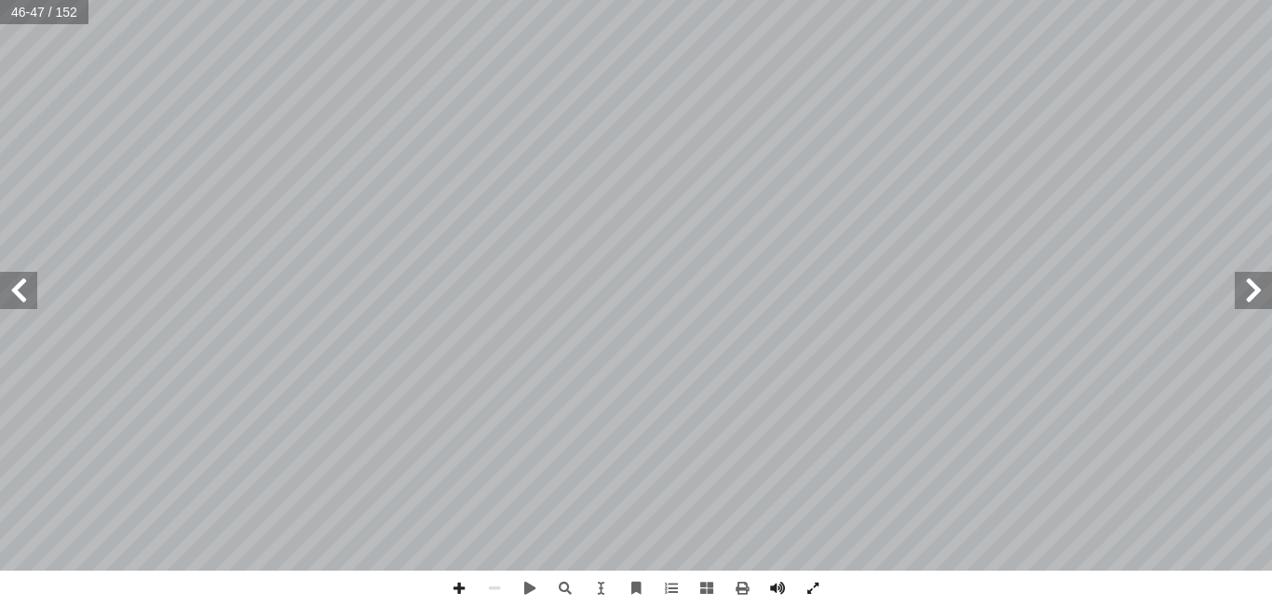
click at [23, 295] on span at bounding box center [18, 290] width 37 height 37
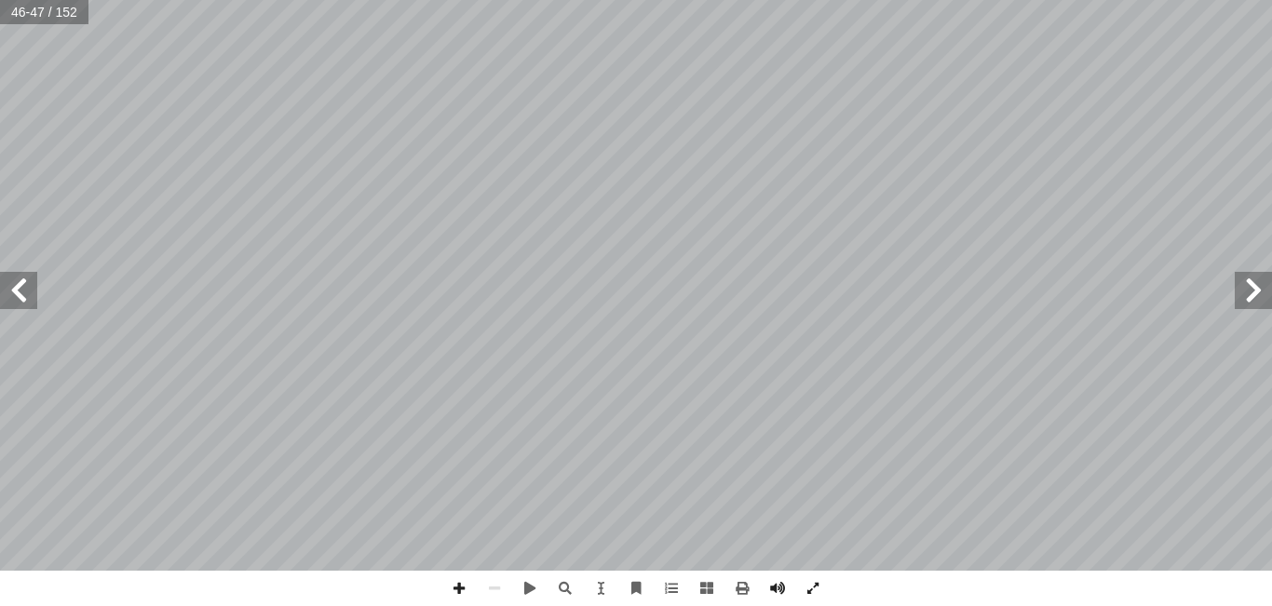
click at [23, 295] on span at bounding box center [18, 290] width 37 height 37
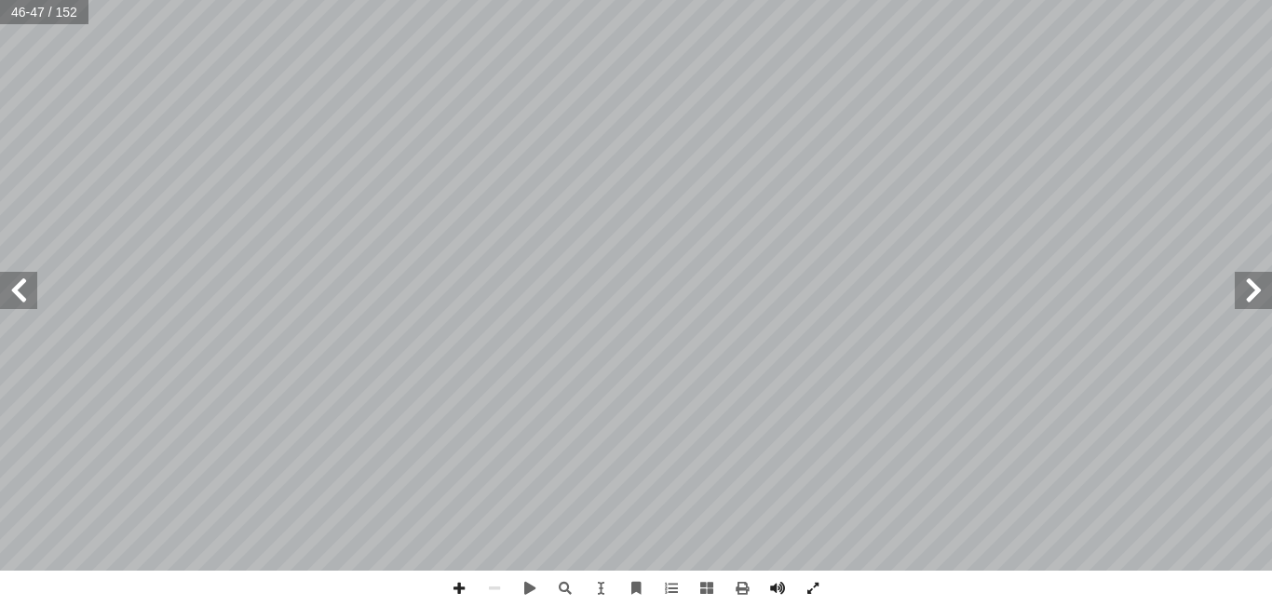
click at [23, 295] on span at bounding box center [18, 290] width 37 height 37
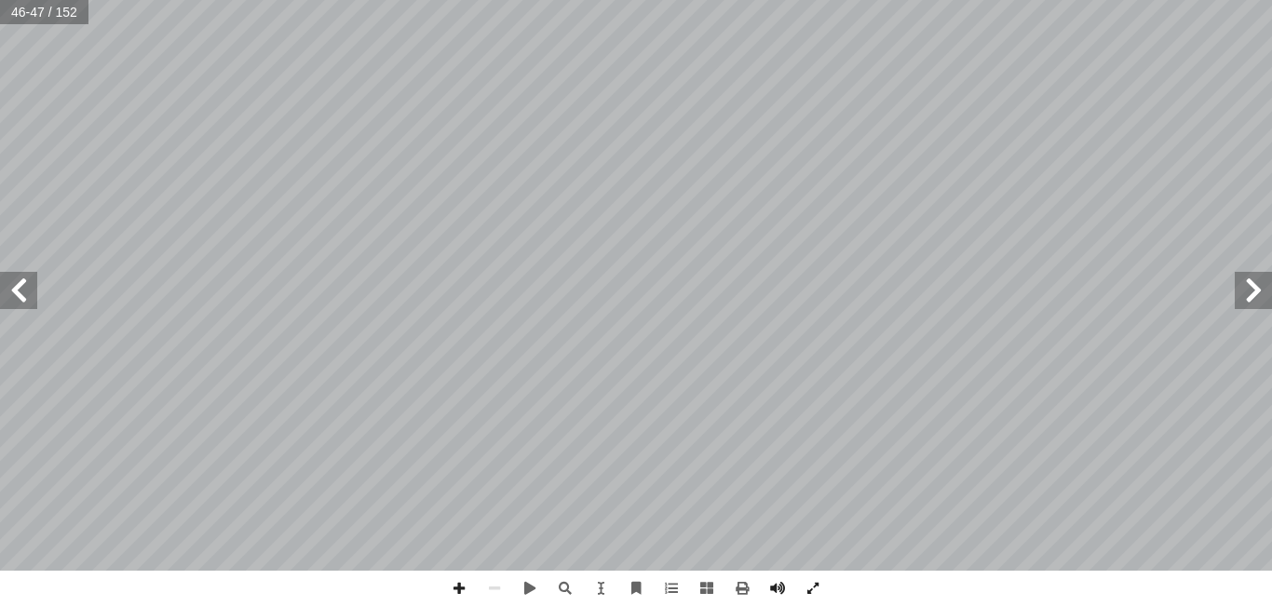
click at [23, 295] on span at bounding box center [18, 290] width 37 height 37
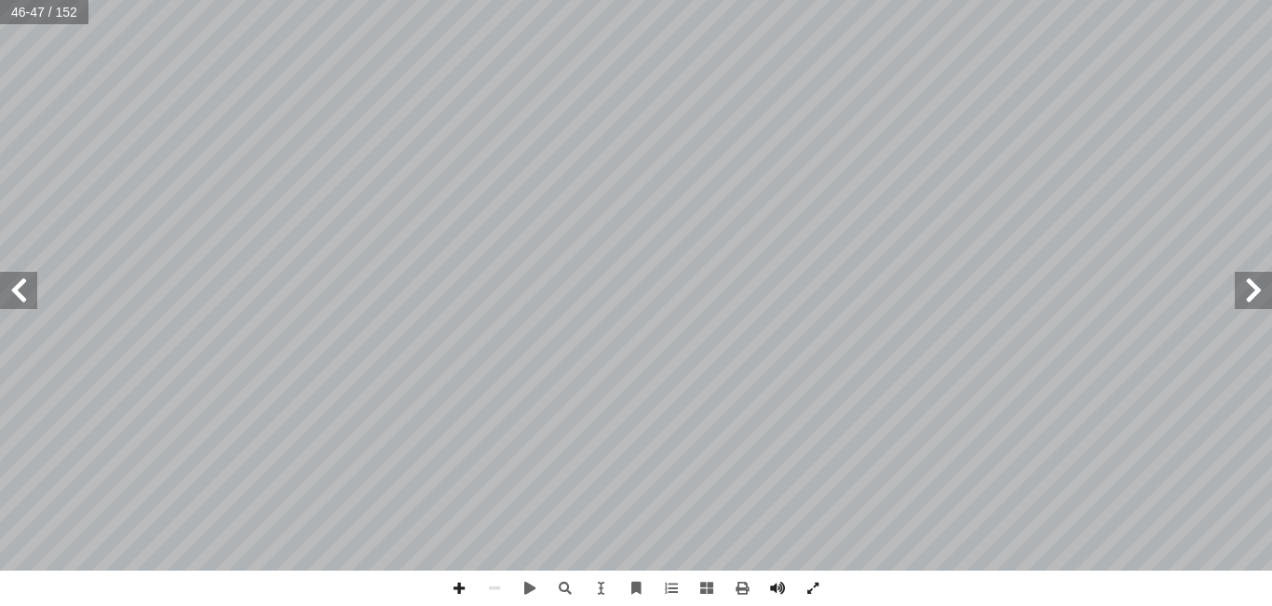
click at [23, 295] on span at bounding box center [18, 290] width 37 height 37
